Goal: Information Seeking & Learning: Learn about a topic

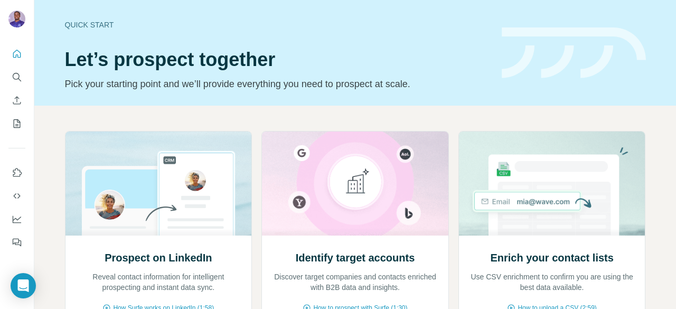
scroll to position [135, 0]
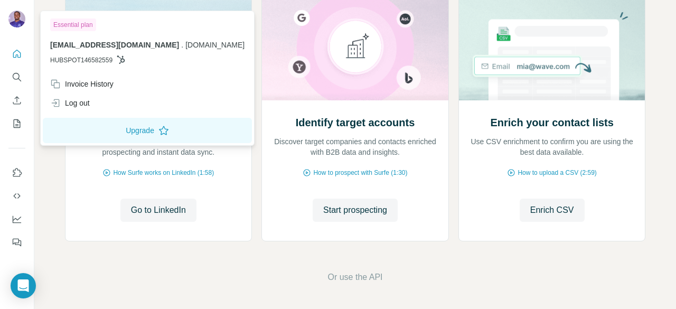
click at [16, 16] on img at bounding box center [16, 19] width 17 height 17
click at [17, 53] on icon "Quick start" at bounding box center [17, 54] width 11 height 11
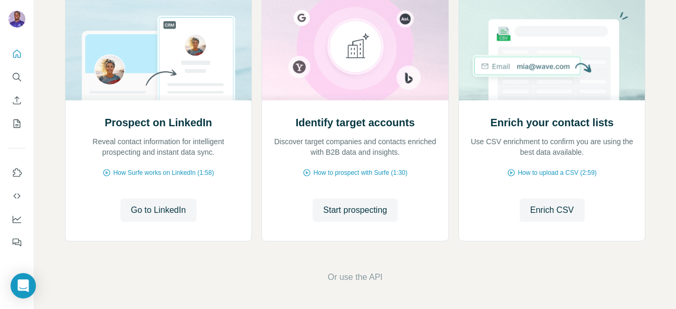
click at [55, 119] on div "Prospect on LinkedIn Reveal contact information for intelligent prospecting and…" at bounding box center [355, 139] width 642 height 339
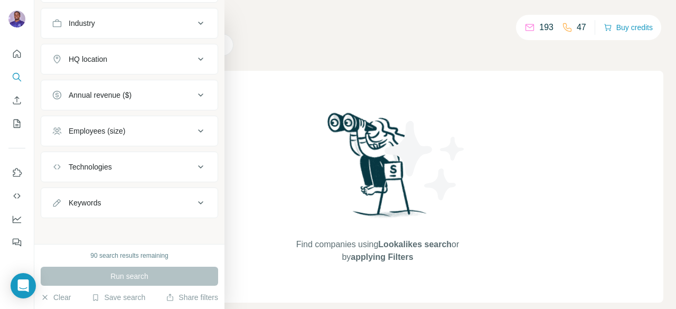
scroll to position [113, 0]
click at [65, 301] on button "Clear" at bounding box center [56, 297] width 30 height 11
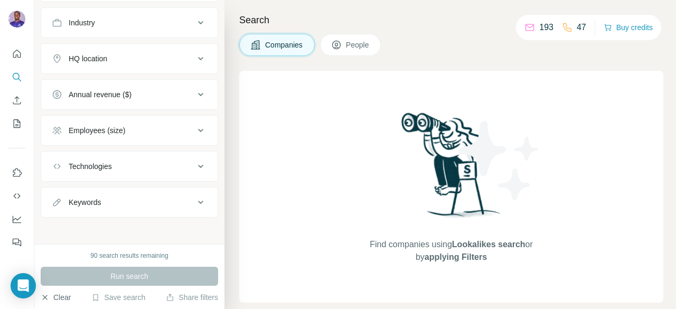
click at [65, 301] on button "Clear" at bounding box center [56, 297] width 30 height 11
click at [58, 296] on button "Clear" at bounding box center [56, 297] width 30 height 11
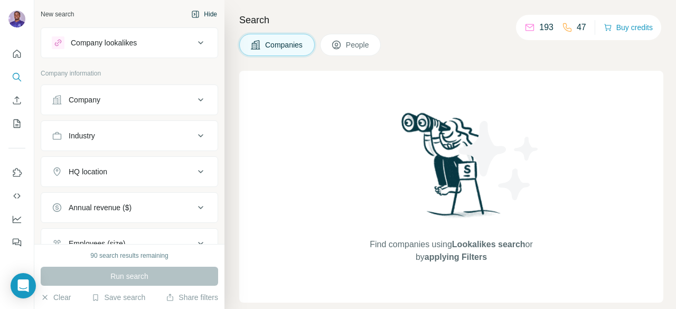
click at [197, 17] on button "Hide" at bounding box center [204, 14] width 41 height 16
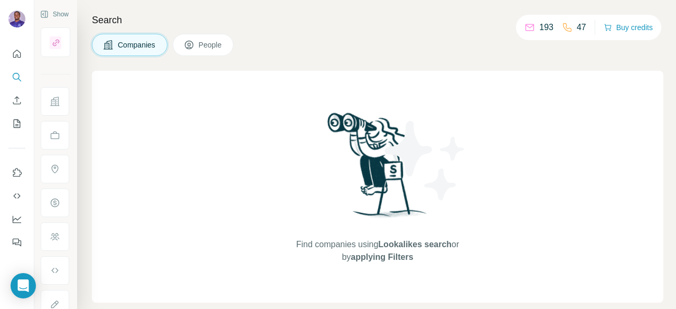
click at [202, 47] on span "People" at bounding box center [211, 45] width 24 height 11
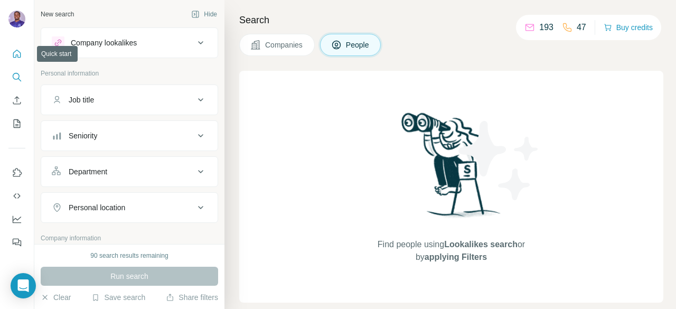
click at [19, 53] on icon "Quick start" at bounding box center [17, 54] width 11 height 11
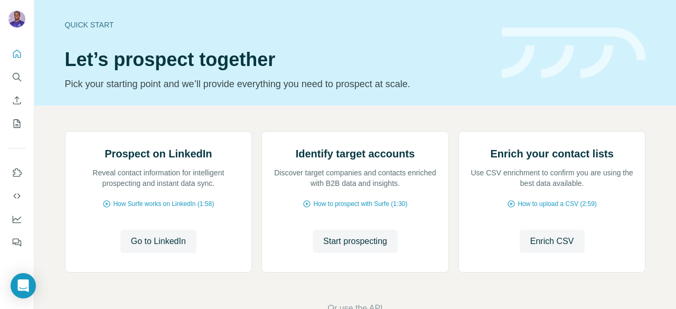
scroll to position [135, 0]
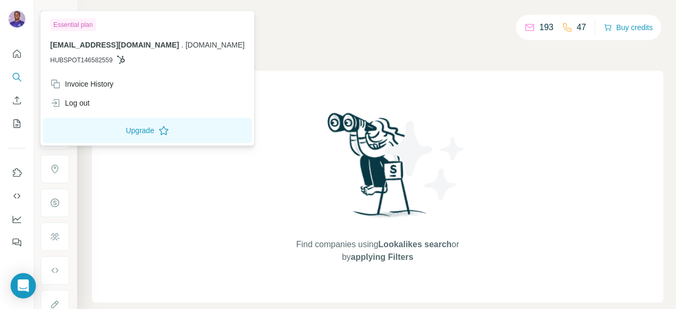
click at [12, 22] on img at bounding box center [16, 19] width 17 height 17
click at [18, 178] on button "Use Surfe on LinkedIn" at bounding box center [16, 172] width 17 height 19
